Goal: Task Accomplishment & Management: Complete application form

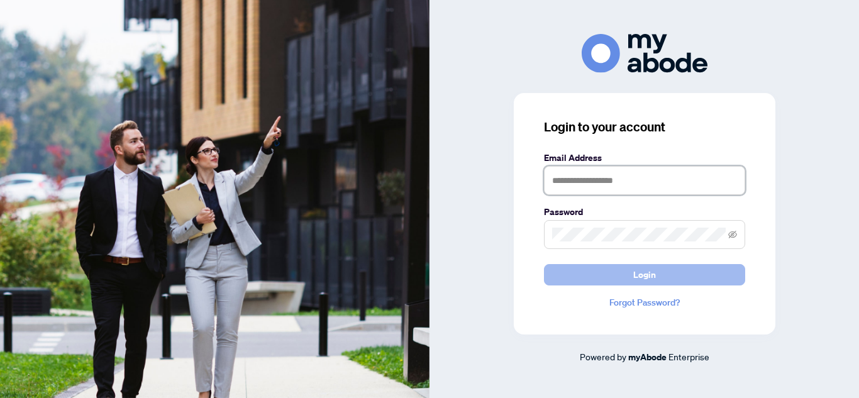
type input "**********"
click at [614, 270] on button "Login" at bounding box center [644, 274] width 201 height 21
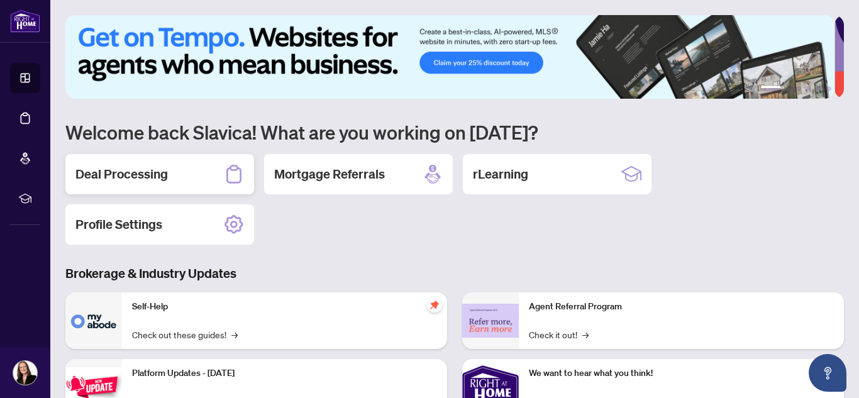
click at [130, 170] on h2 "Deal Processing" at bounding box center [121, 174] width 92 height 18
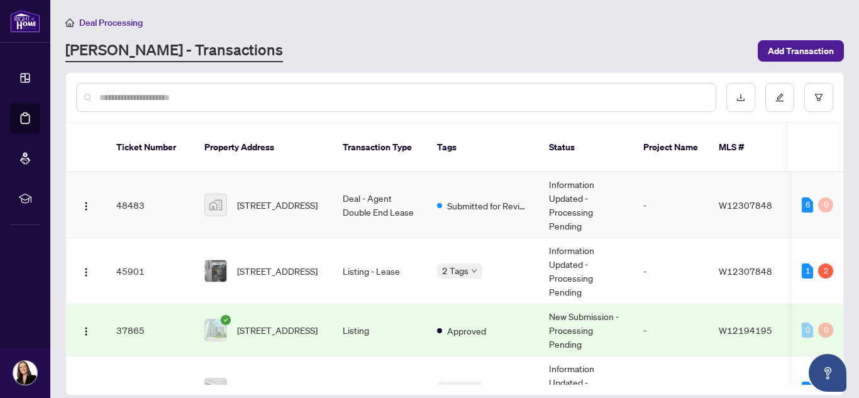
click at [568, 174] on td "Information Updated - Processing Pending" at bounding box center [586, 205] width 94 height 66
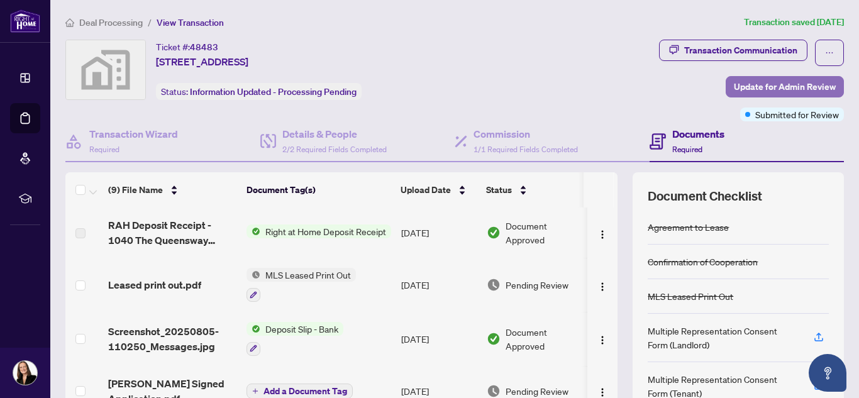
click at [763, 90] on span "Update for Admin Review" at bounding box center [785, 87] width 102 height 20
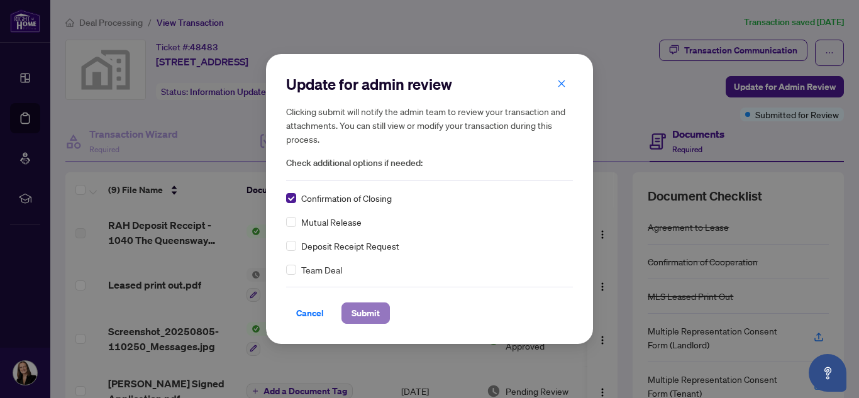
click at [362, 318] on span "Submit" at bounding box center [366, 313] width 28 height 20
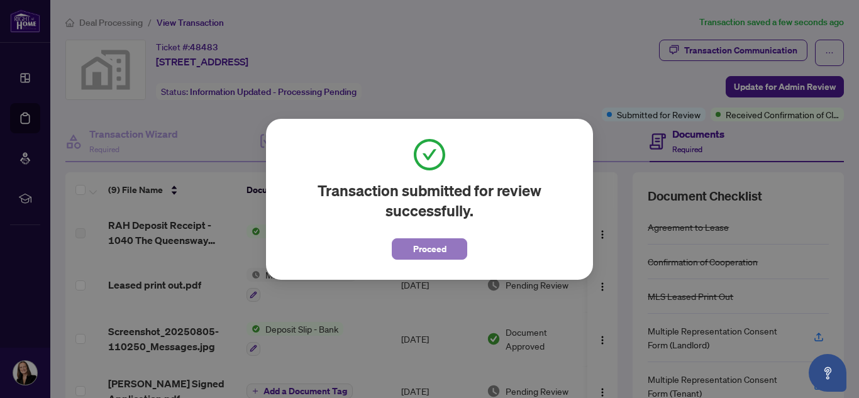
click at [433, 248] on span "Proceed" at bounding box center [429, 249] width 33 height 20
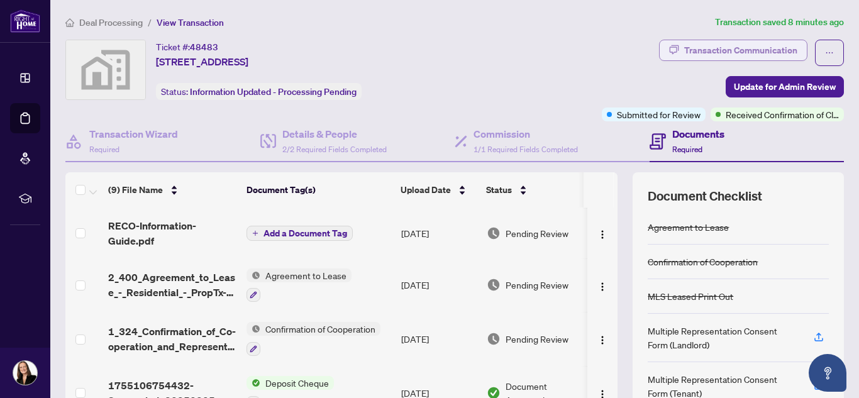
click at [725, 52] on div "Transaction Communication" at bounding box center [740, 50] width 113 height 20
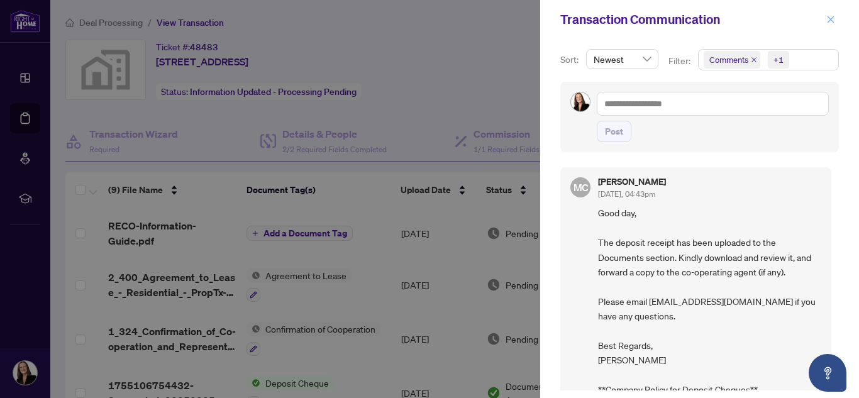
click at [824, 23] on button "button" at bounding box center [831, 19] width 16 height 15
